Goal: Task Accomplishment & Management: Complete application form

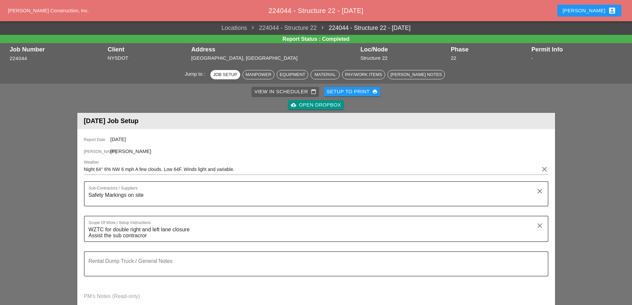
click at [283, 90] on div "View in Scheduler calendar_today" at bounding box center [286, 92] width 62 height 8
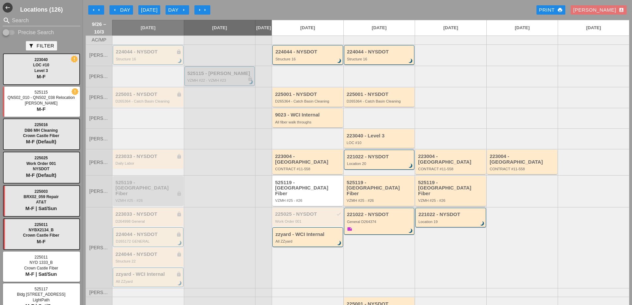
click at [120, 11] on div "arrow_left Day" at bounding box center [121, 10] width 18 height 8
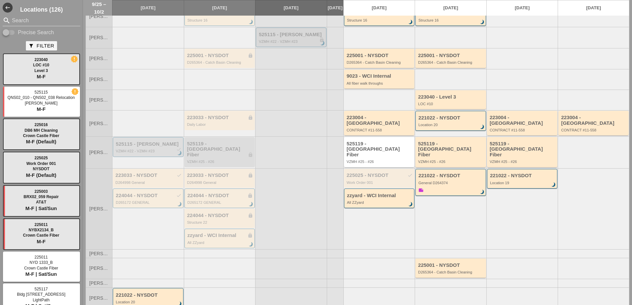
scroll to position [66, 0]
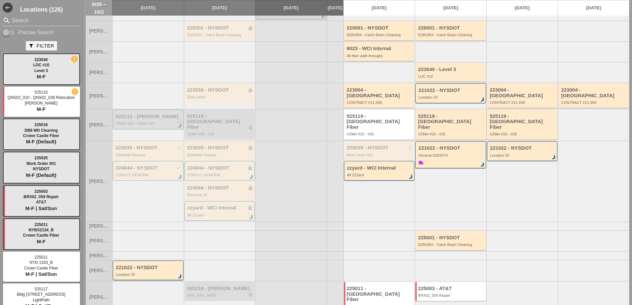
click at [156, 265] on div "221022 - NYSDOT" at bounding box center [149, 268] width 66 height 6
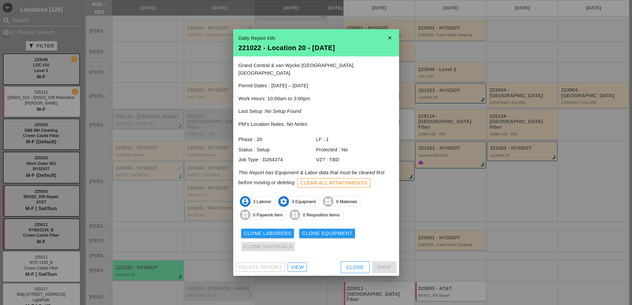
click at [300, 265] on div "View" at bounding box center [297, 268] width 13 height 8
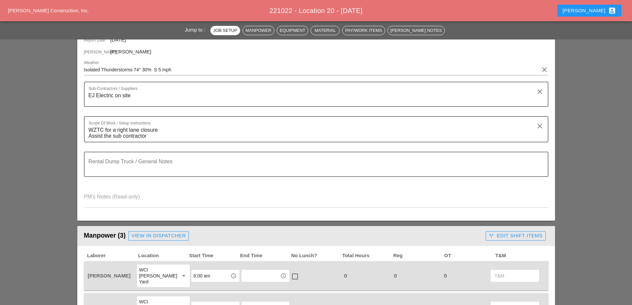
scroll to position [232, 0]
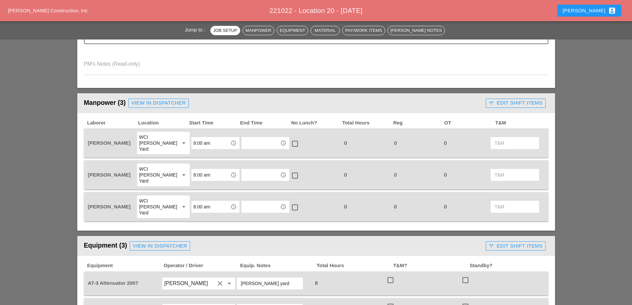
click at [256, 143] on input "text" at bounding box center [261, 143] width 35 height 11
click at [255, 183] on div "4 :00 pm" at bounding box center [261, 181] width 37 height 8
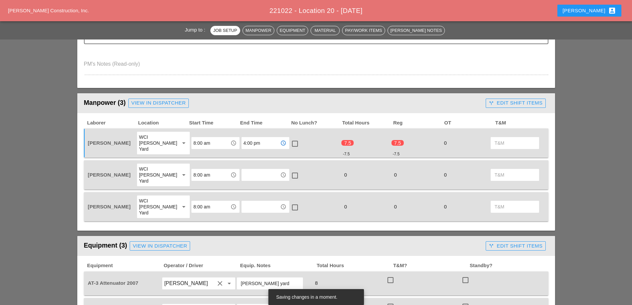
type input "4:00 pm"
click at [290, 139] on div at bounding box center [294, 143] width 11 height 11
checkbox input "true"
click at [263, 170] on input "text" at bounding box center [261, 175] width 35 height 11
click at [259, 205] on div "4 :00 pm" at bounding box center [261, 207] width 37 height 8
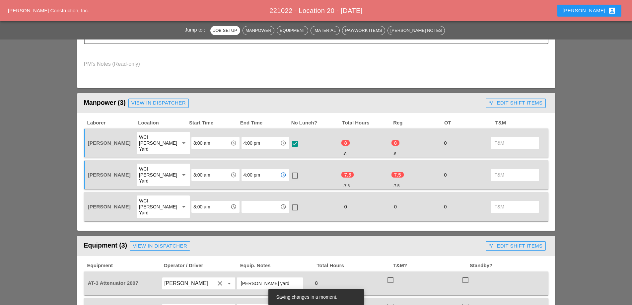
type input "4:00 pm"
click at [292, 170] on div at bounding box center [294, 175] width 11 height 11
checkbox input "true"
click at [251, 202] on input "text" at bounding box center [261, 207] width 35 height 11
click at [246, 234] on div "4 :00 pm" at bounding box center [261, 233] width 37 height 8
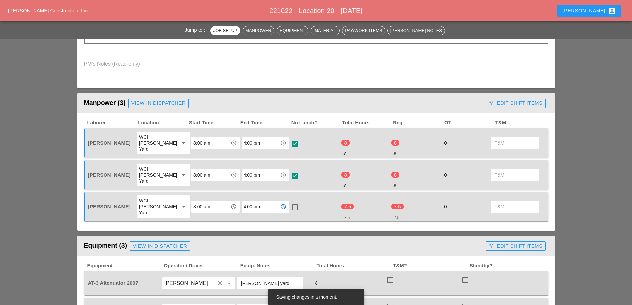
type input "4:00 pm"
click at [292, 202] on div at bounding box center [294, 207] width 11 height 11
checkbox input "true"
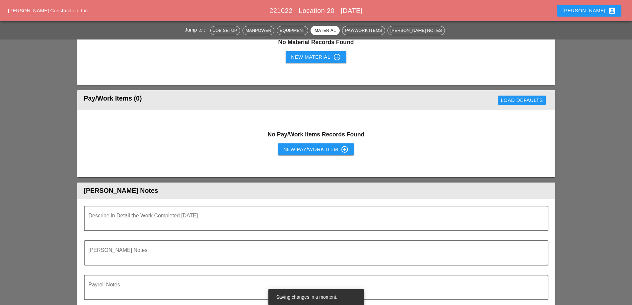
scroll to position [664, 0]
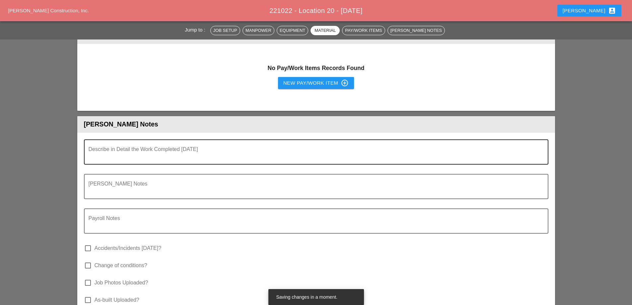
click at [148, 148] on textarea "Describe in Detail the Work Completed Today" at bounding box center [314, 156] width 450 height 16
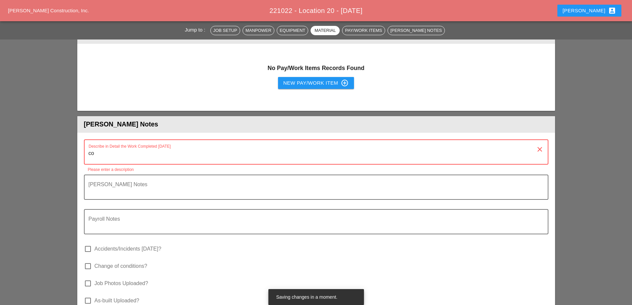
type textarea "com"
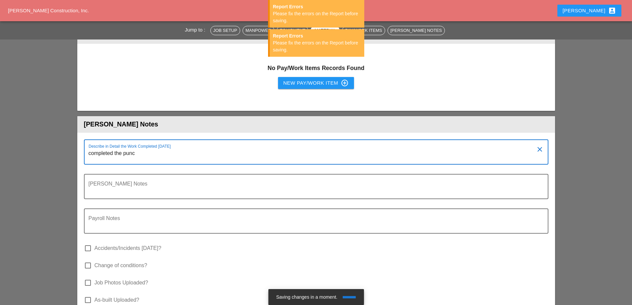
type textarea "completed the punch"
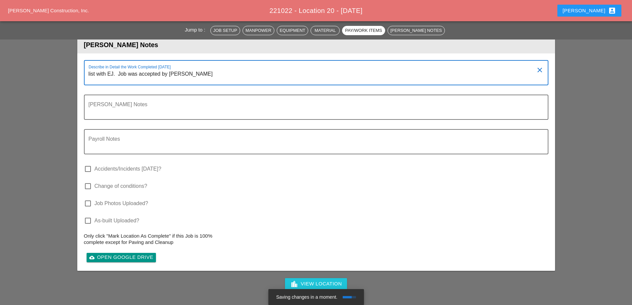
scroll to position [764, 0]
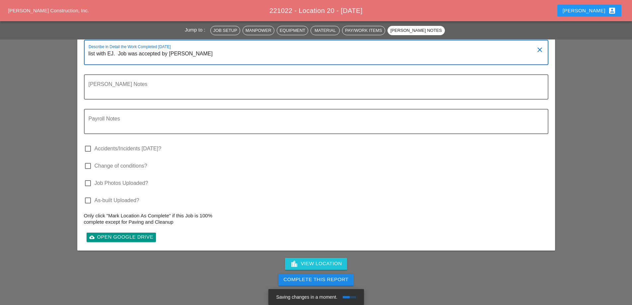
type textarea "list with EJ. Job was accepted by [PERSON_NAME]"
click at [304, 276] on div "Complete This Report" at bounding box center [316, 280] width 65 height 8
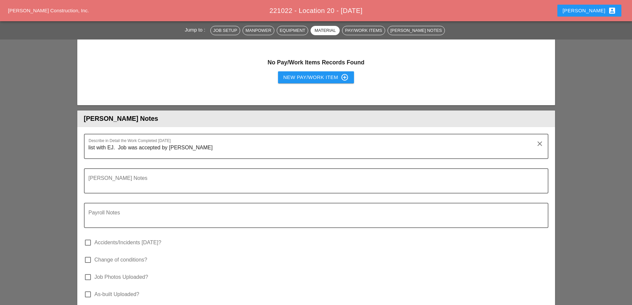
scroll to position [730, 0]
